Goal: Book appointment/travel/reservation

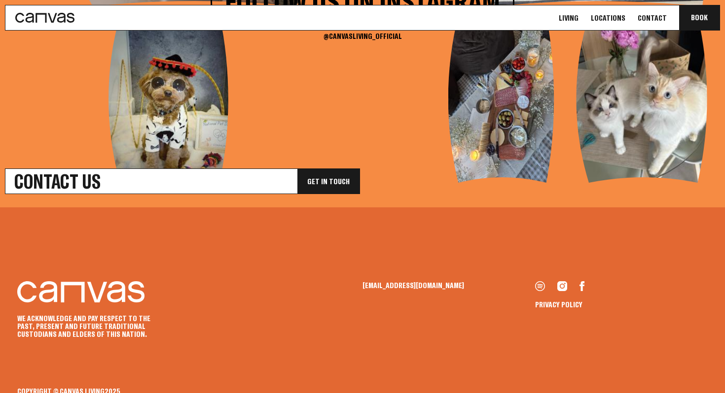
scroll to position [3719, 0]
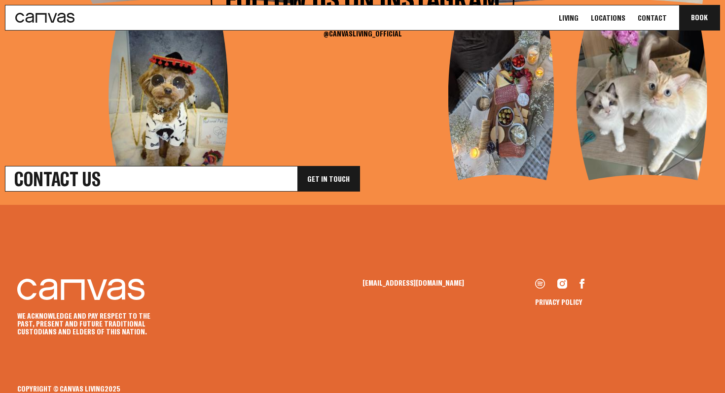
click at [581, 22] on link "Living" at bounding box center [569, 18] width 26 height 10
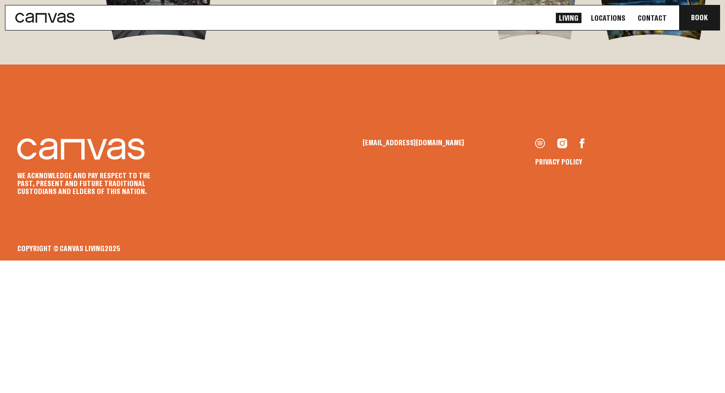
scroll to position [2092, 0]
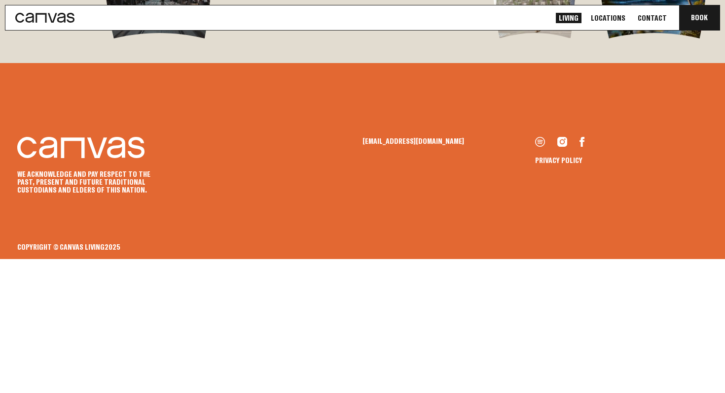
click at [651, 15] on link "Contact" at bounding box center [652, 18] width 35 height 10
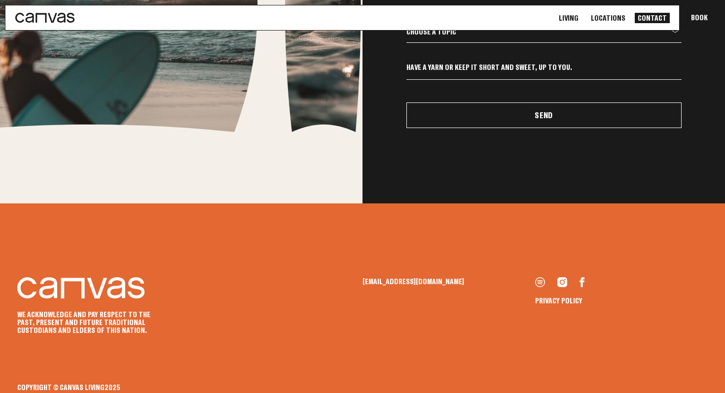
scroll to position [536, 0]
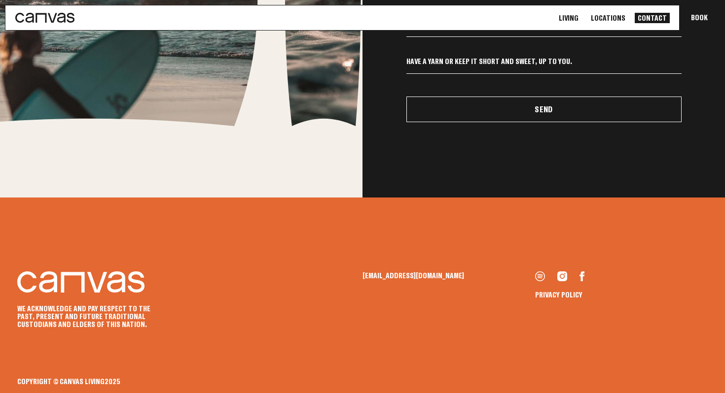
click at [58, 14] on icon at bounding box center [44, 18] width 59 height 10
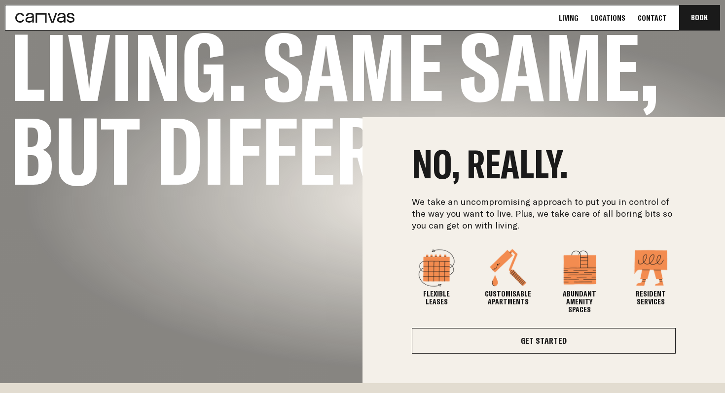
scroll to position [275, 0]
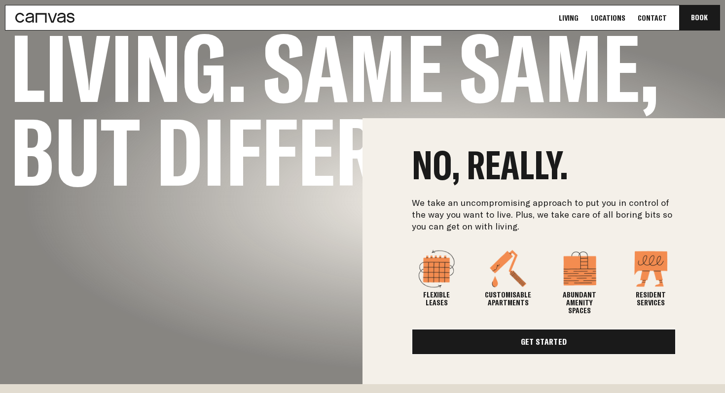
click at [593, 330] on link "Get Started" at bounding box center [544, 342] width 264 height 26
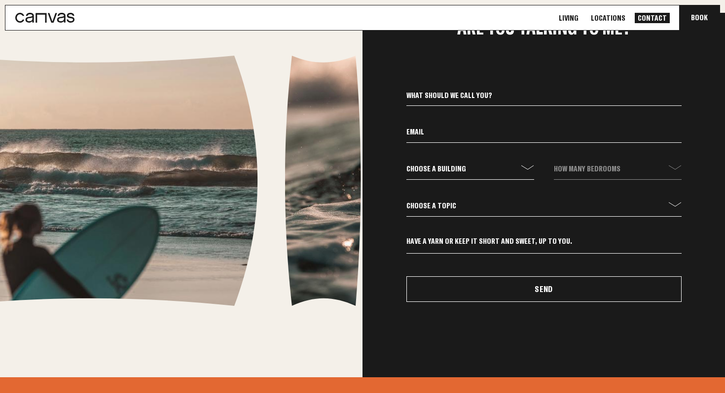
scroll to position [361, 0]
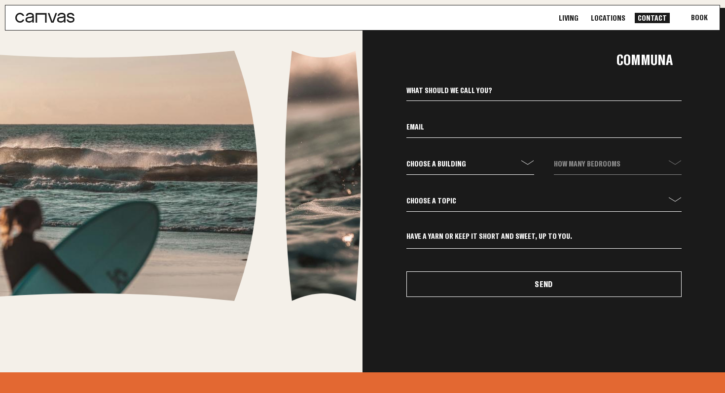
click at [688, 20] on button "Book Communa" at bounding box center [699, 17] width 40 height 25
click at [698, 17] on button "Book Communa" at bounding box center [699, 17] width 40 height 25
